Goal: Task Accomplishment & Management: Manage account settings

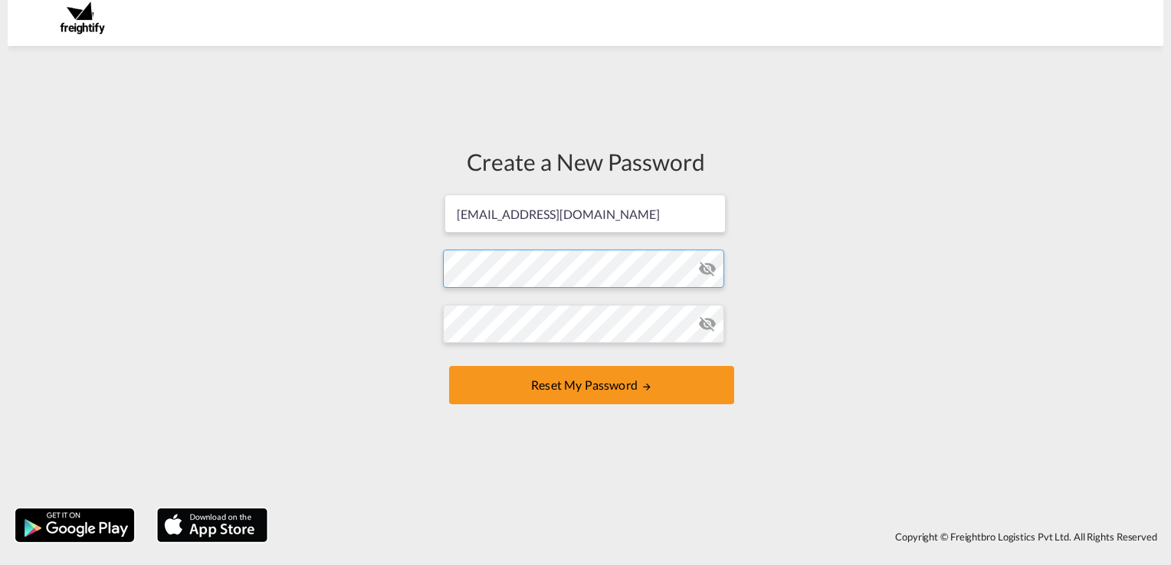
click at [497, 271] on form "[EMAIL_ADDRESS][DOMAIN_NAME] Password must contain the following: A special cha…" at bounding box center [585, 301] width 285 height 216
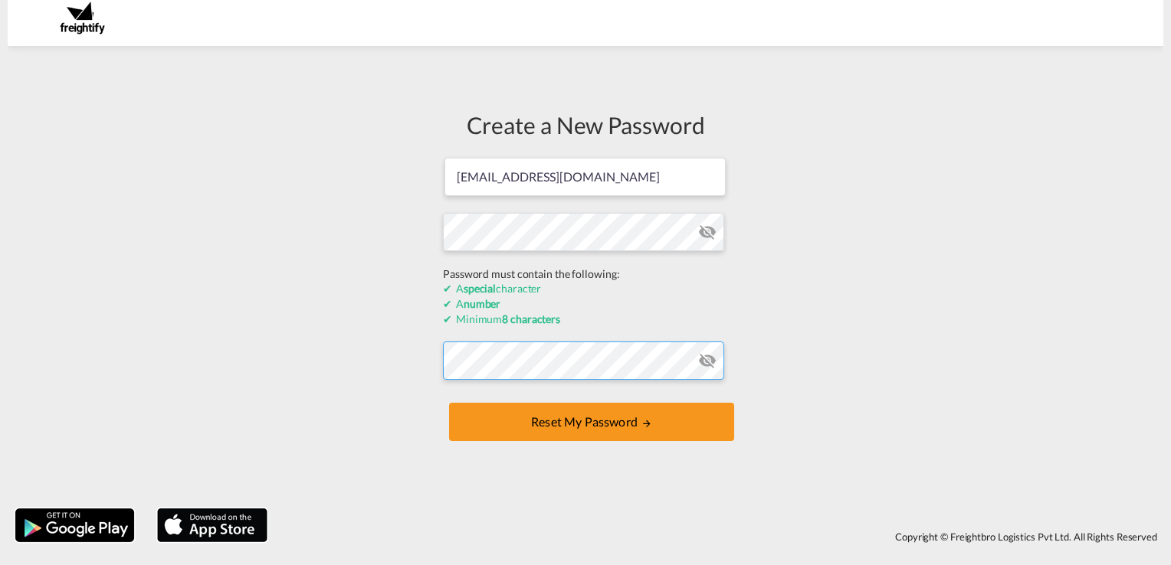
click at [506, 366] on form "[EMAIL_ADDRESS][DOMAIN_NAME] Password must contain the following: A special cha…" at bounding box center [585, 301] width 285 height 290
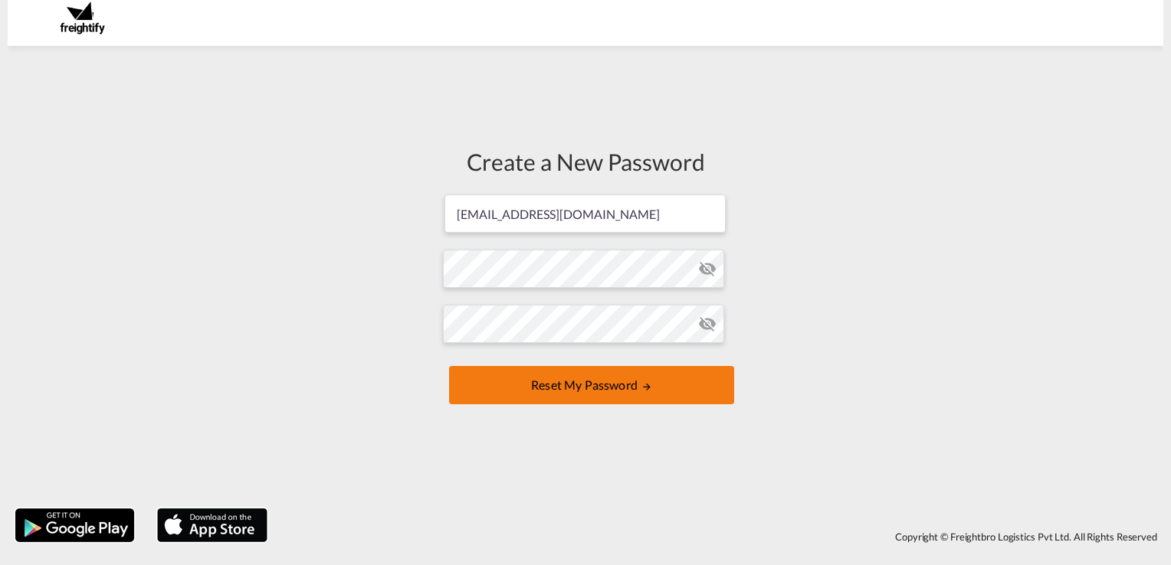
click at [568, 391] on button "Reset my password" at bounding box center [591, 385] width 285 height 38
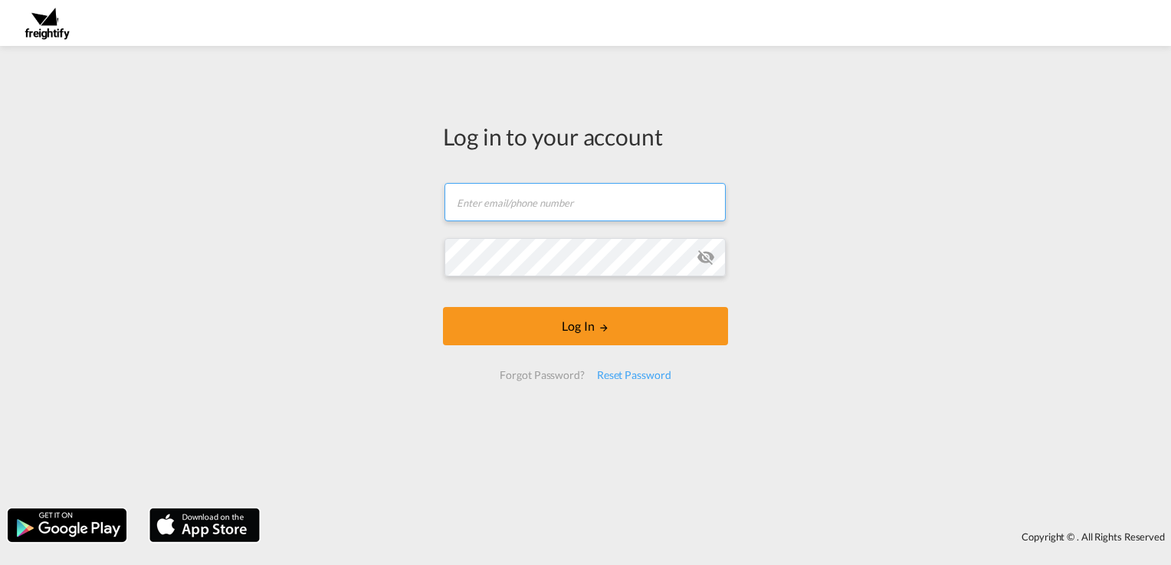
type input "[EMAIL_ADDRESS][DOMAIN_NAME]"
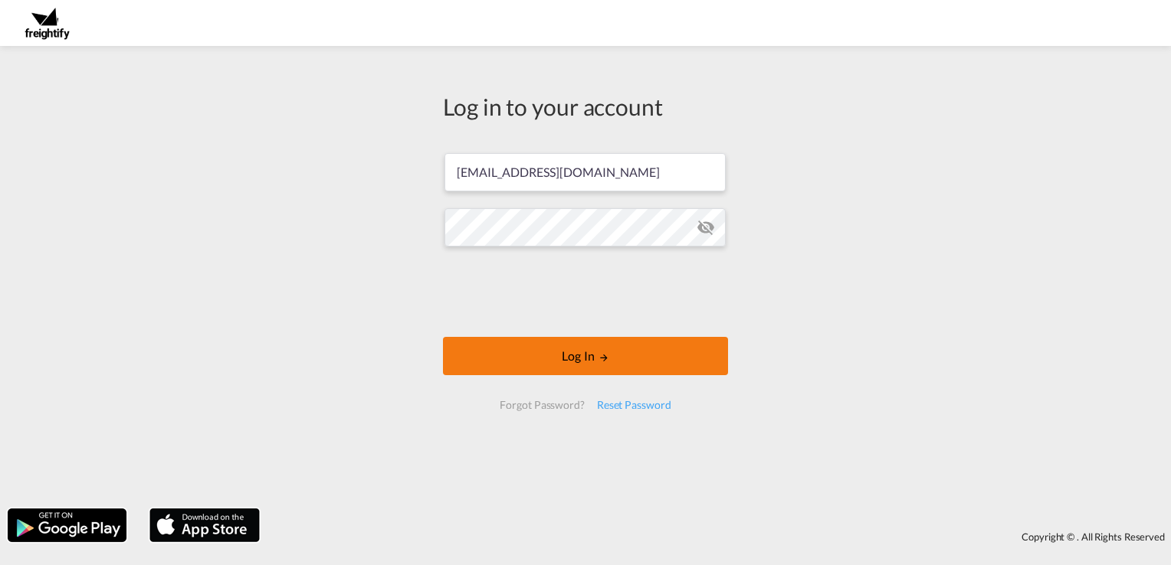
click at [579, 350] on button "Log In" at bounding box center [585, 356] width 285 height 38
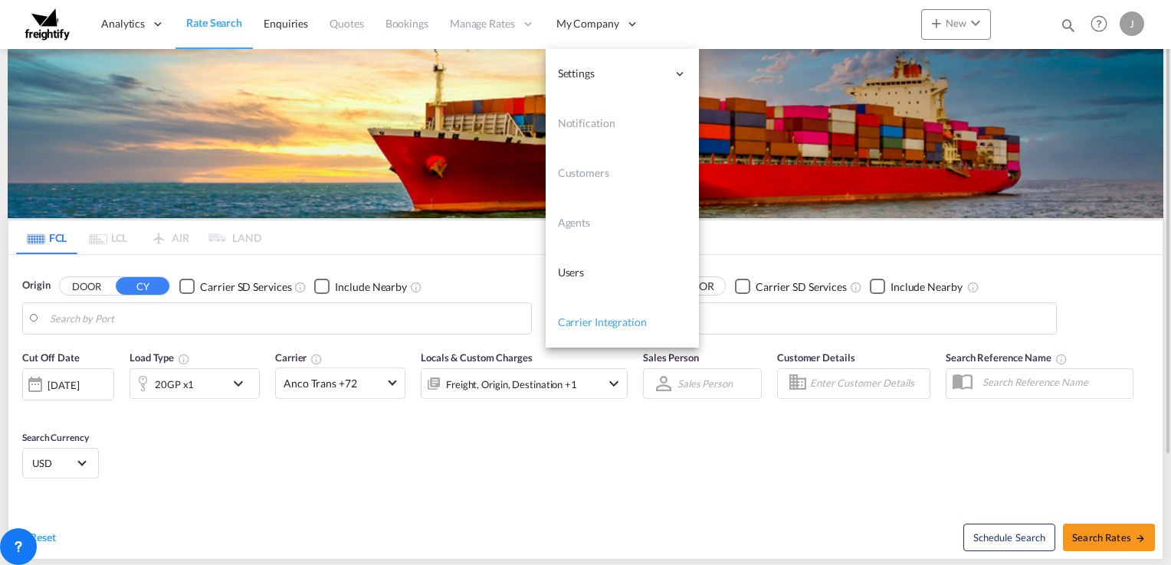
click at [601, 323] on span "Carrier Integration" at bounding box center [602, 322] width 89 height 13
